Goal: Check status

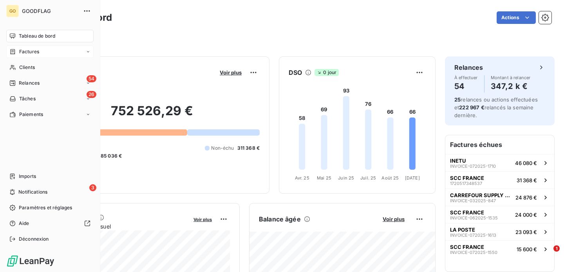
click at [27, 55] on div "Factures" at bounding box center [49, 51] width 87 height 13
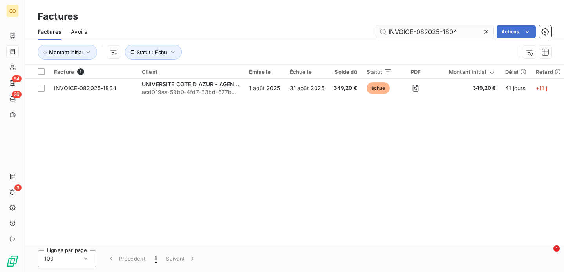
click at [439, 33] on input "INVOICE-082025-1804" at bounding box center [435, 31] width 118 height 13
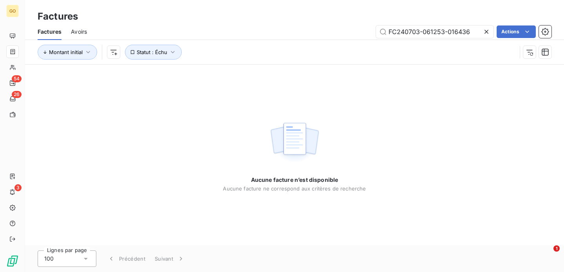
type input "FC240703-061253-016436"
